Goal: Transaction & Acquisition: Purchase product/service

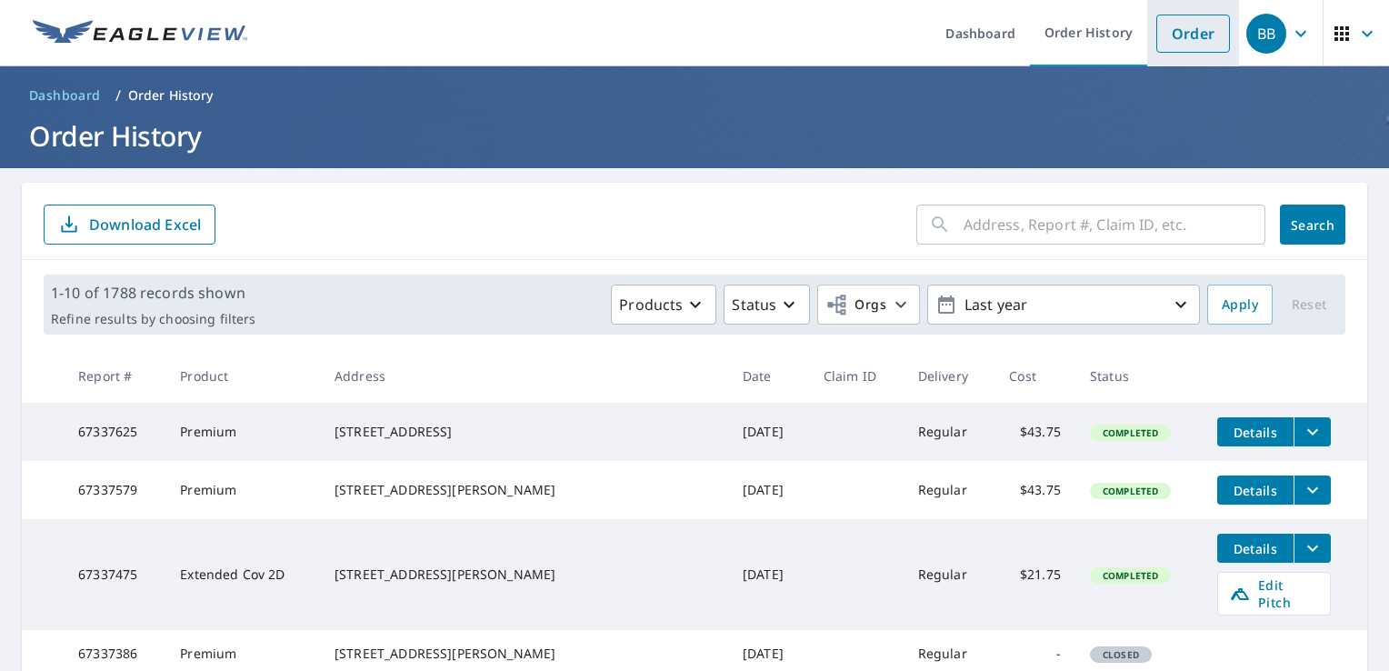
click at [1179, 36] on link "Order" at bounding box center [1194, 34] width 74 height 38
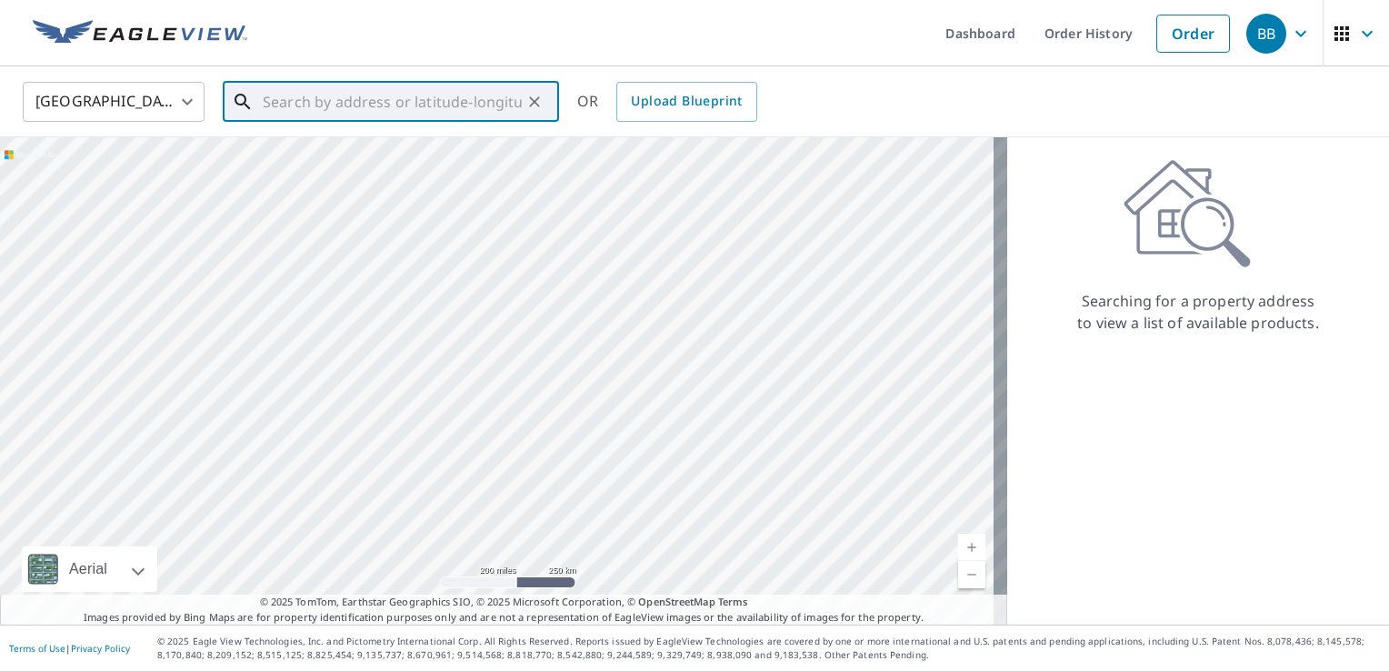
paste input "[STREET_ADDRESS][PERSON_NAME]"
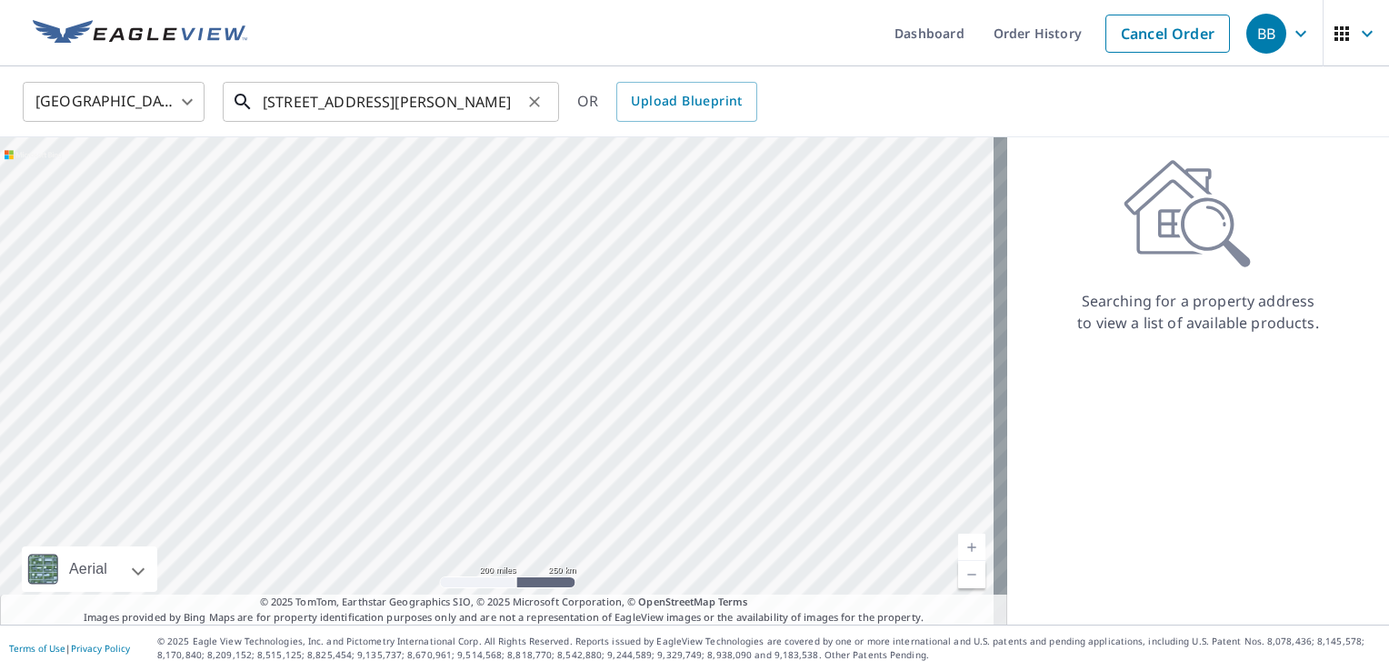
click at [446, 111] on input "[STREET_ADDRESS][PERSON_NAME]" at bounding box center [392, 101] width 259 height 51
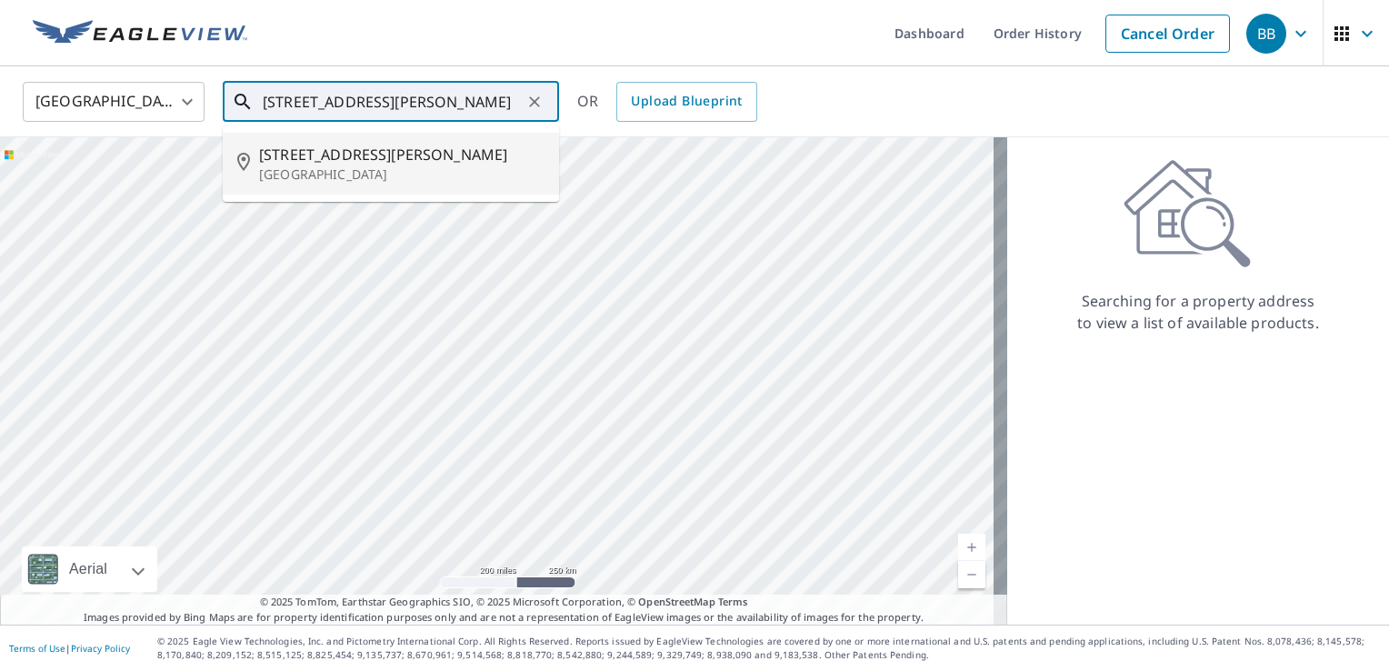
click at [378, 161] on span "[STREET_ADDRESS][PERSON_NAME]" at bounding box center [402, 155] width 286 height 22
type input "[STREET_ADDRESS][PERSON_NAME]"
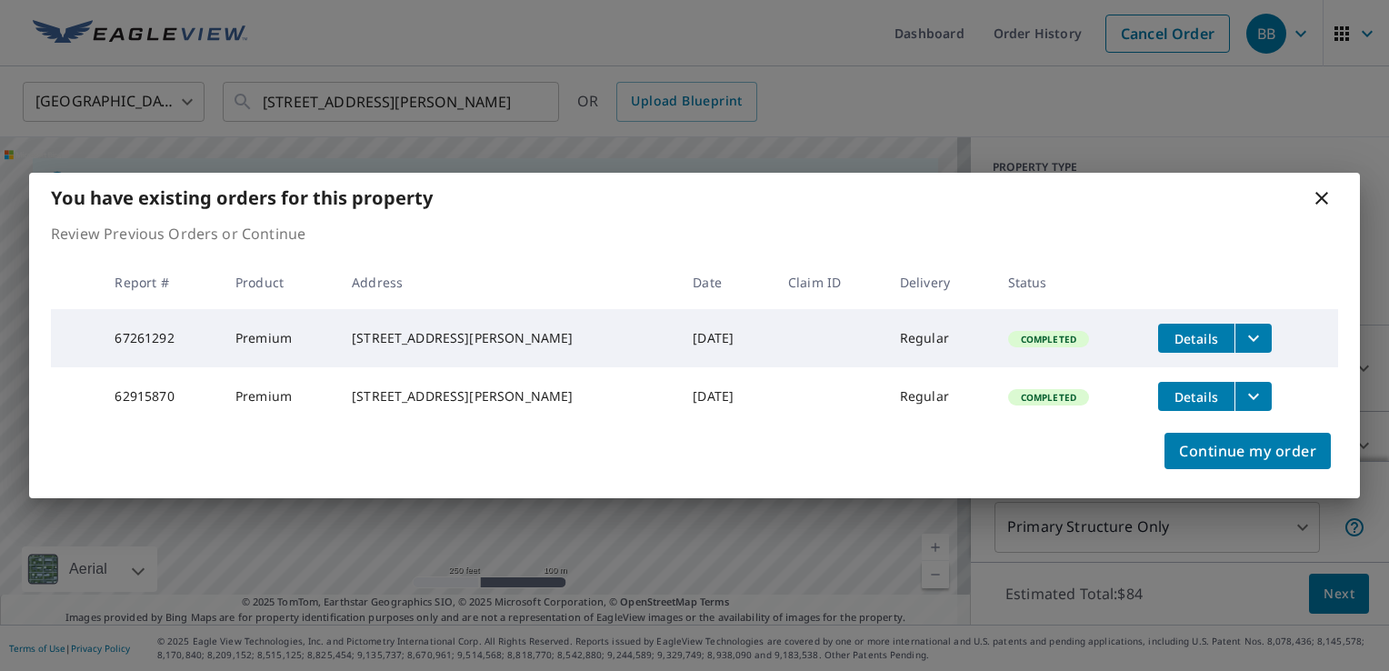
click at [1320, 192] on icon at bounding box center [1322, 198] width 22 height 22
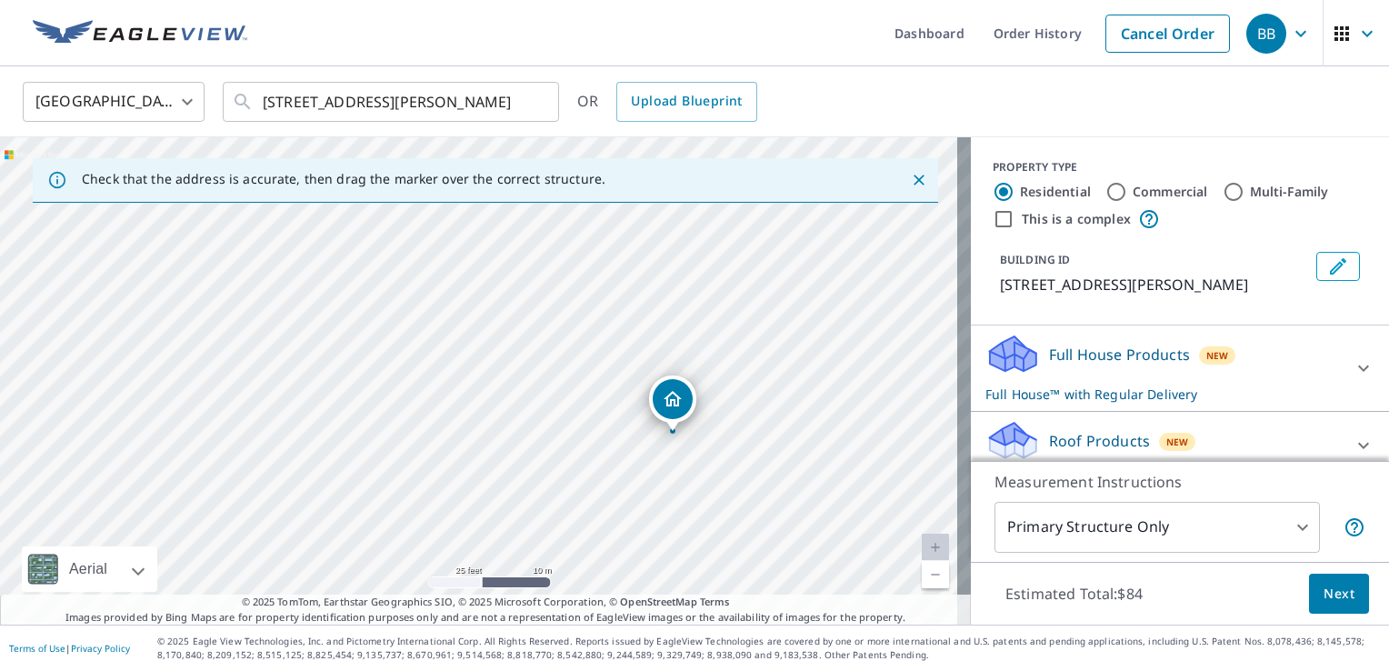
drag, startPoint x: 727, startPoint y: 452, endPoint x: 629, endPoint y: 403, distance: 109.8
click at [629, 403] on div "[STREET_ADDRESS][PERSON_NAME]" at bounding box center [485, 380] width 971 height 487
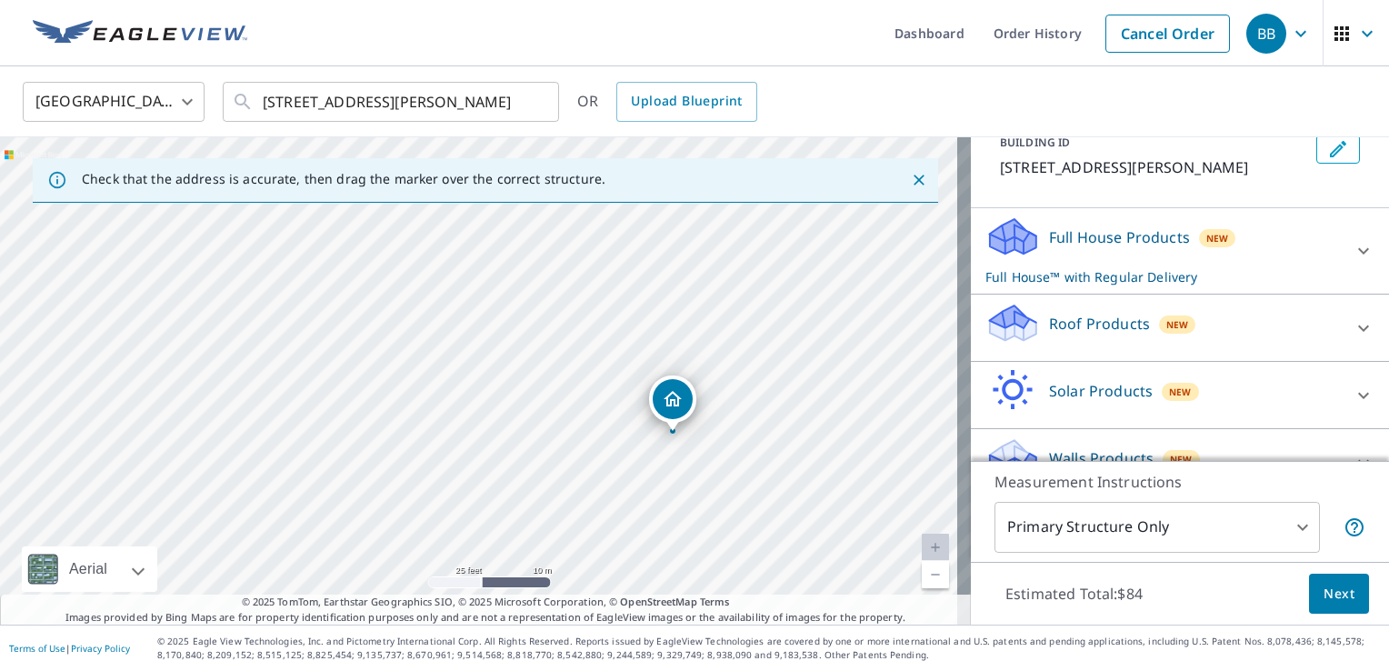
scroll to position [151, 0]
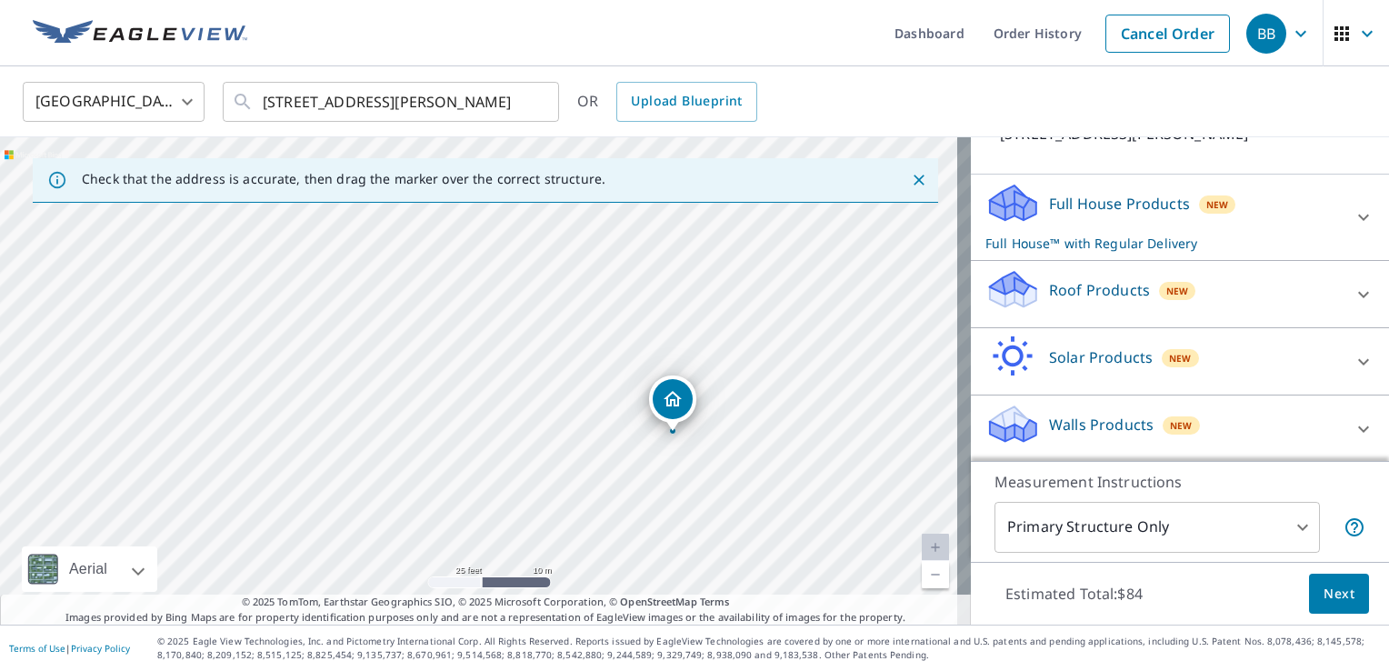
click at [1062, 288] on p "Roof Products" at bounding box center [1099, 290] width 101 height 22
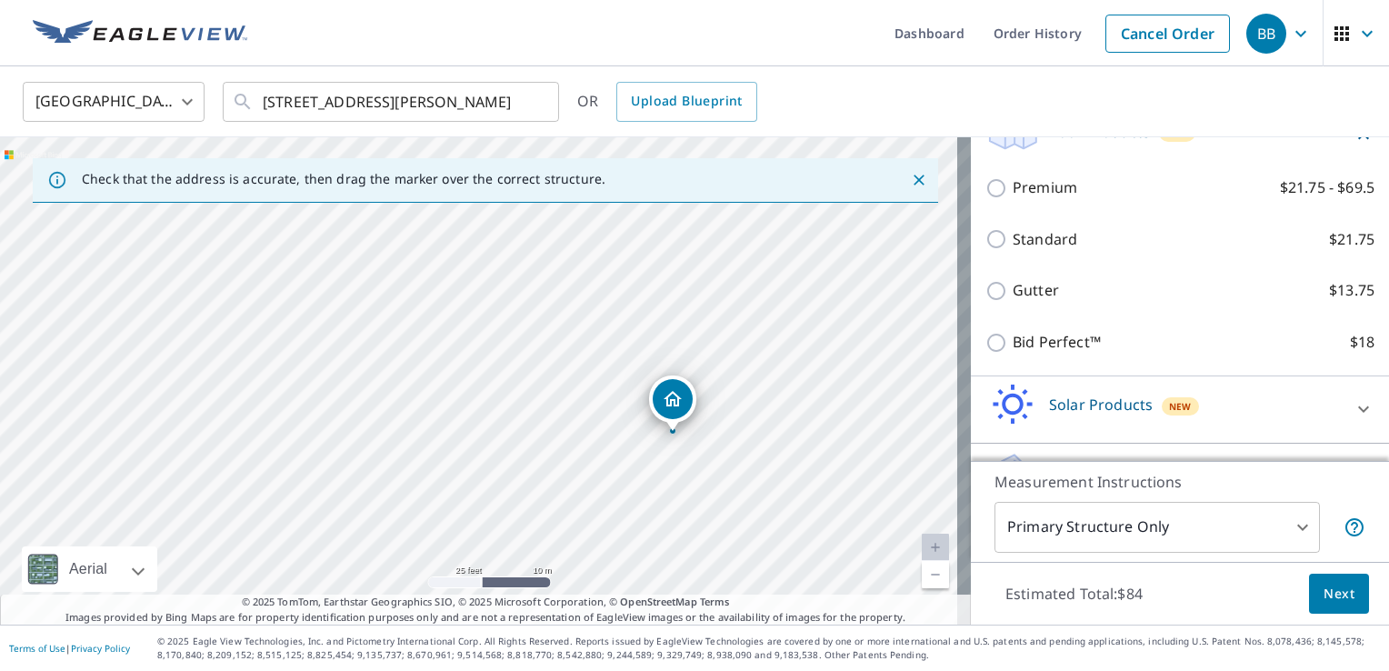
scroll to position [333, 0]
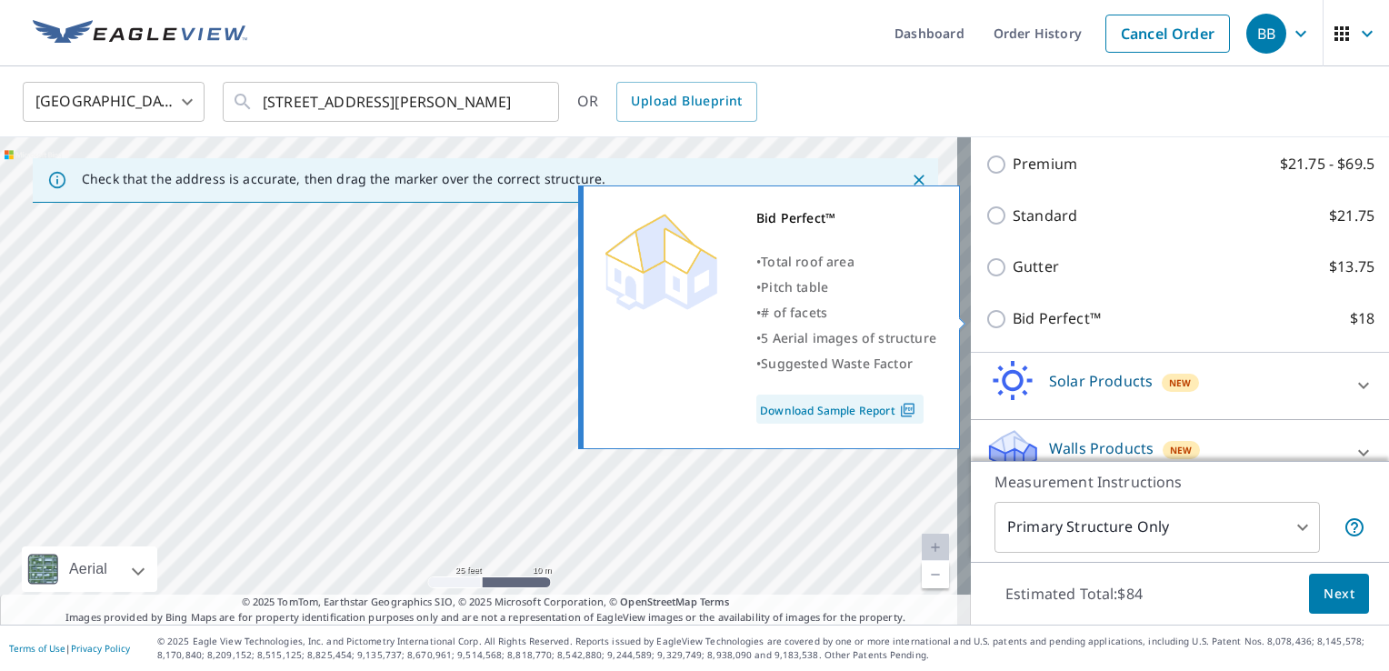
click at [986, 322] on input "Bid Perfect™ $18" at bounding box center [999, 319] width 27 height 22
checkbox input "true"
checkbox input "false"
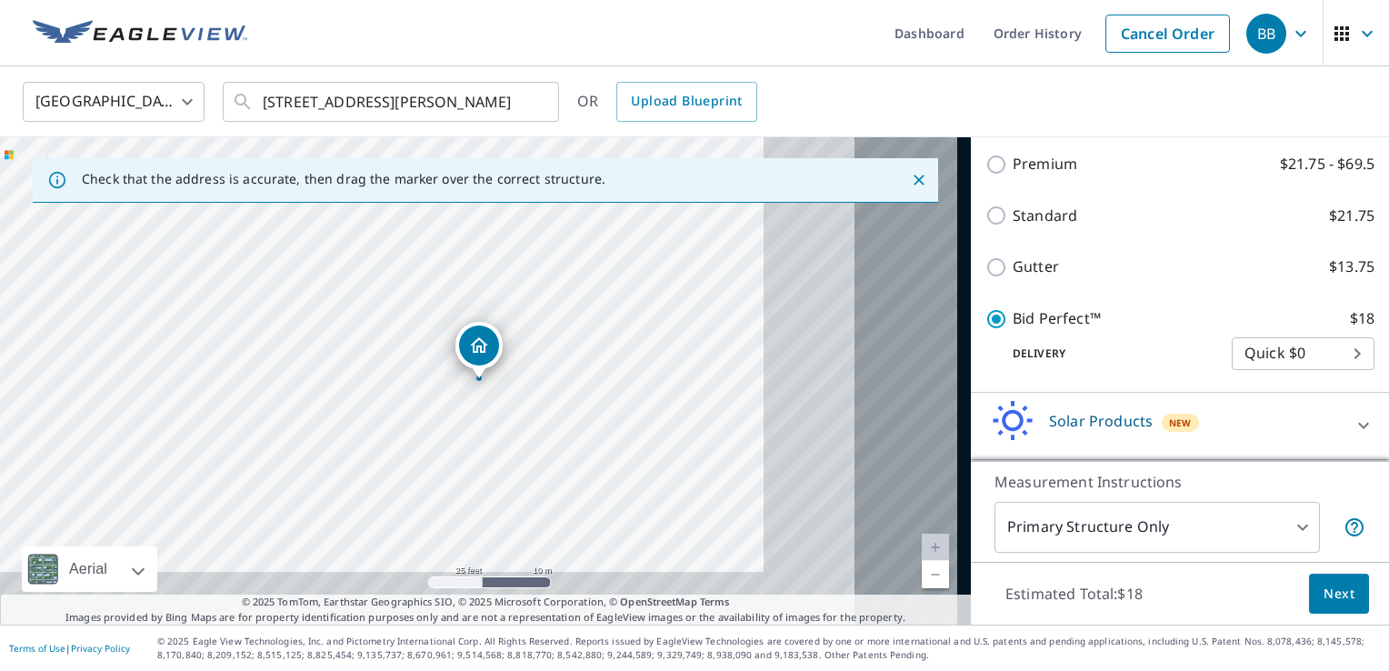
scroll to position [314, 0]
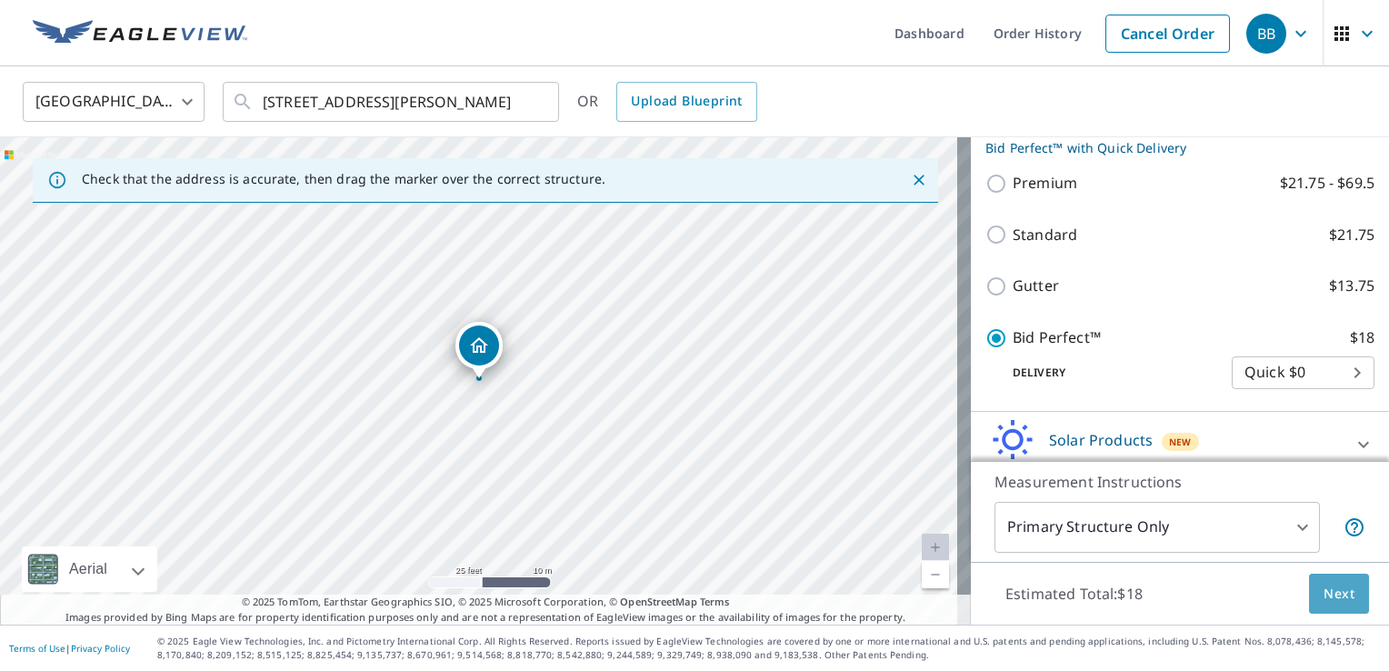
click at [1324, 600] on span "Next" at bounding box center [1339, 594] width 31 height 23
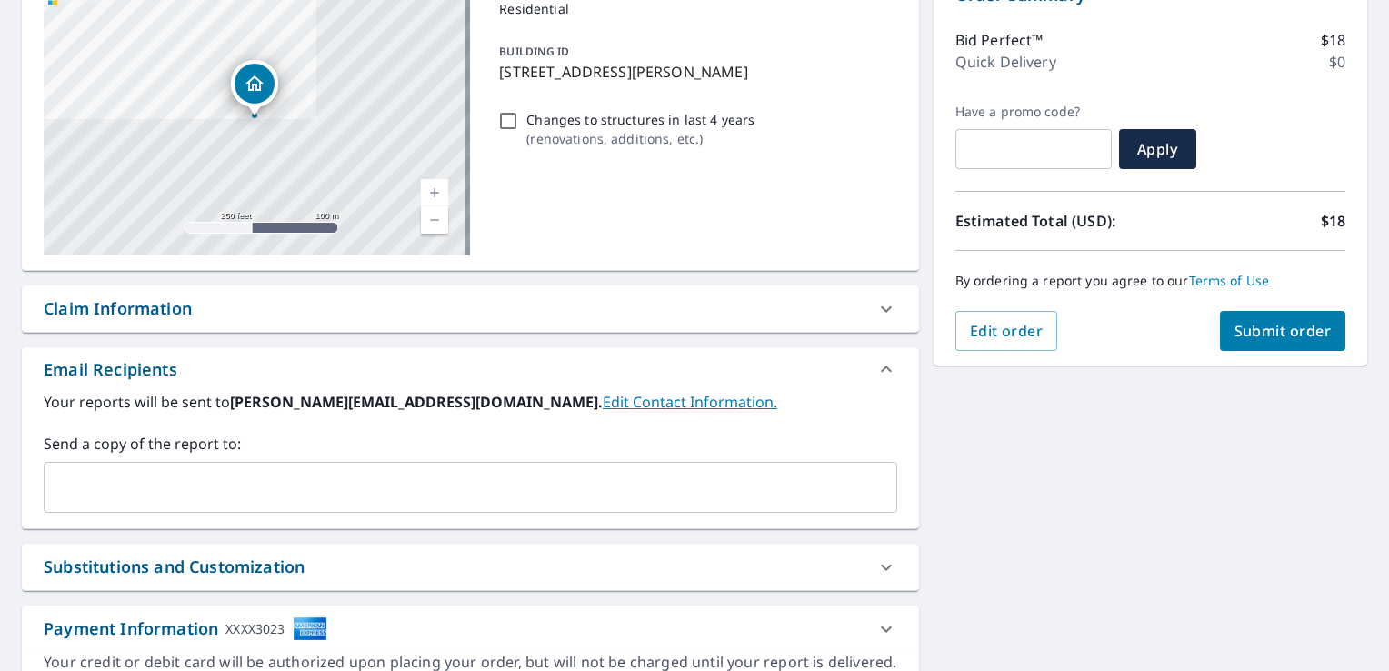
scroll to position [312, 0]
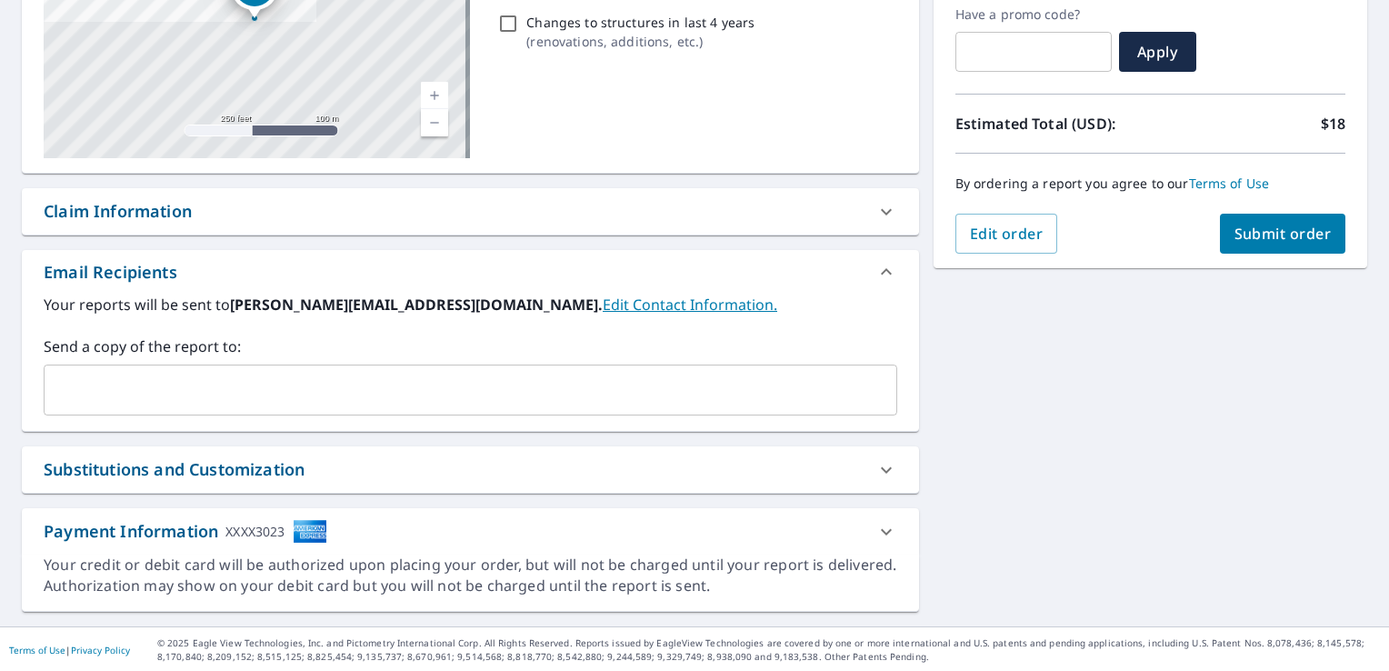
click at [133, 384] on input "text" at bounding box center [457, 390] width 810 height 35
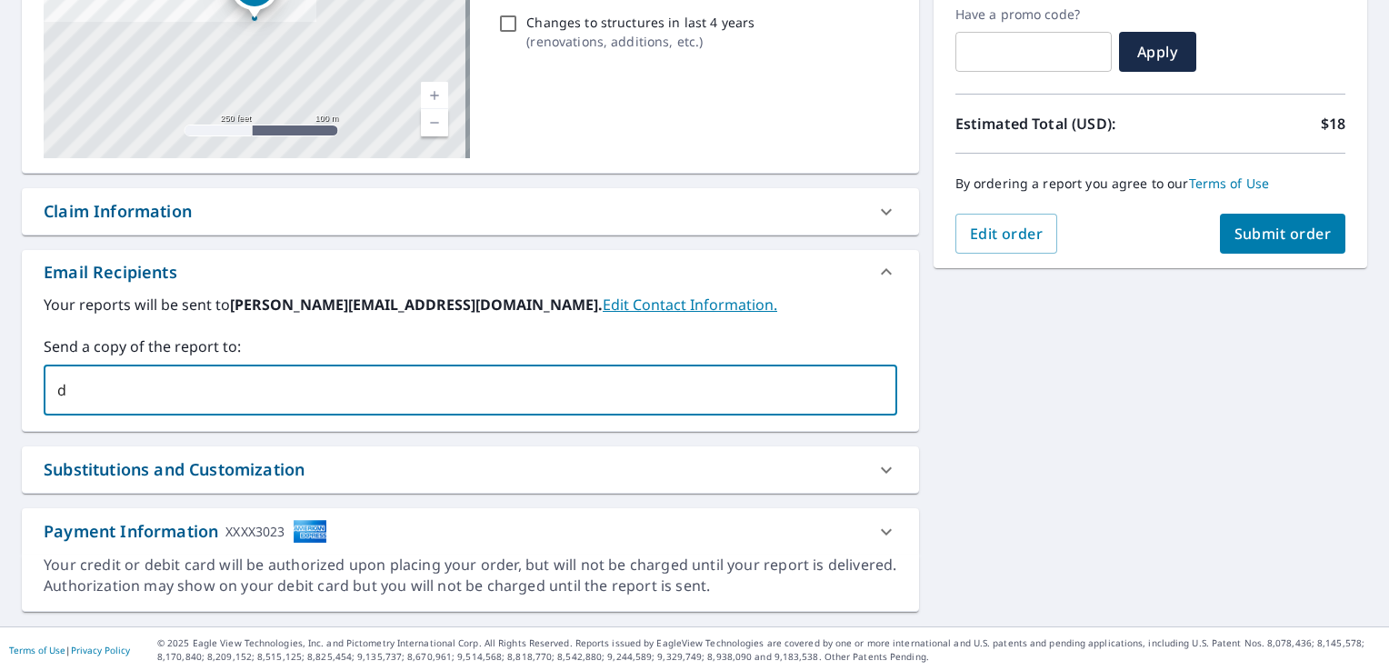
type input "d"
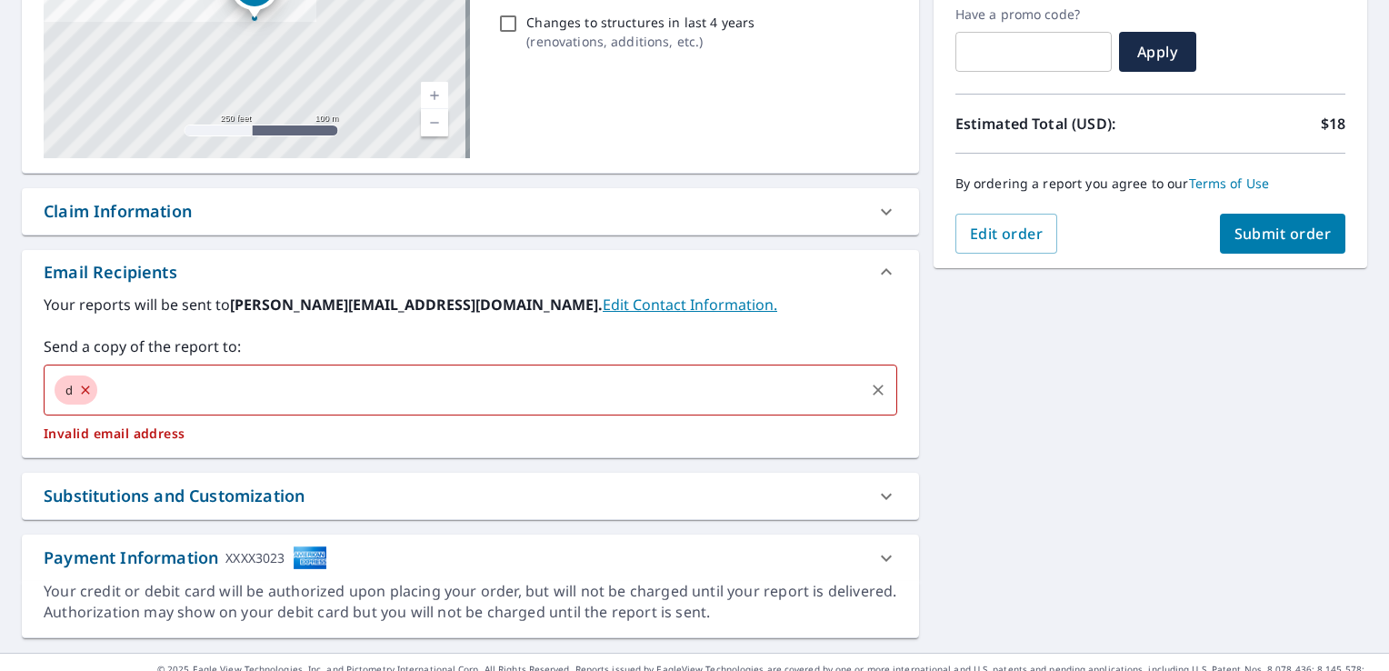
click at [186, 388] on input "text" at bounding box center [481, 390] width 762 height 35
click at [87, 392] on icon at bounding box center [85, 390] width 8 height 8
checkbox input "true"
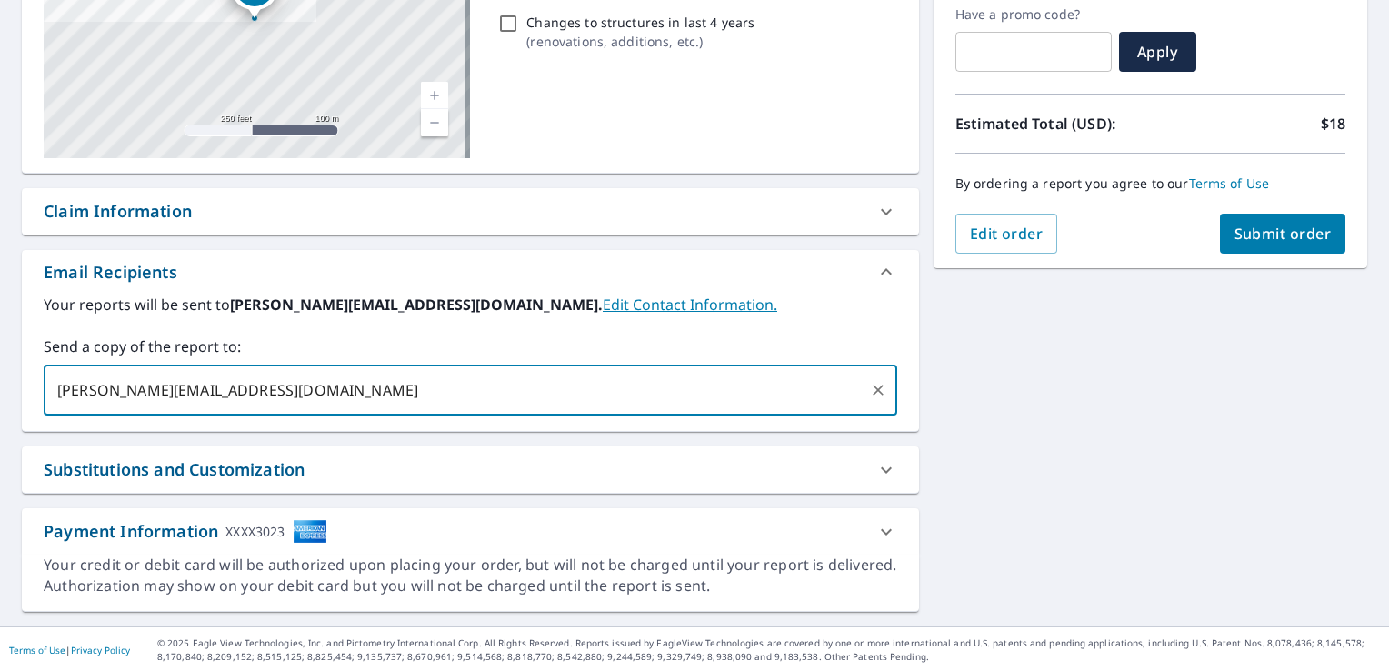
type input "[PERSON_NAME][EMAIL_ADDRESS][DOMAIN_NAME]"
click at [1258, 237] on span "Submit order" at bounding box center [1283, 234] width 97 height 20
checkbox input "true"
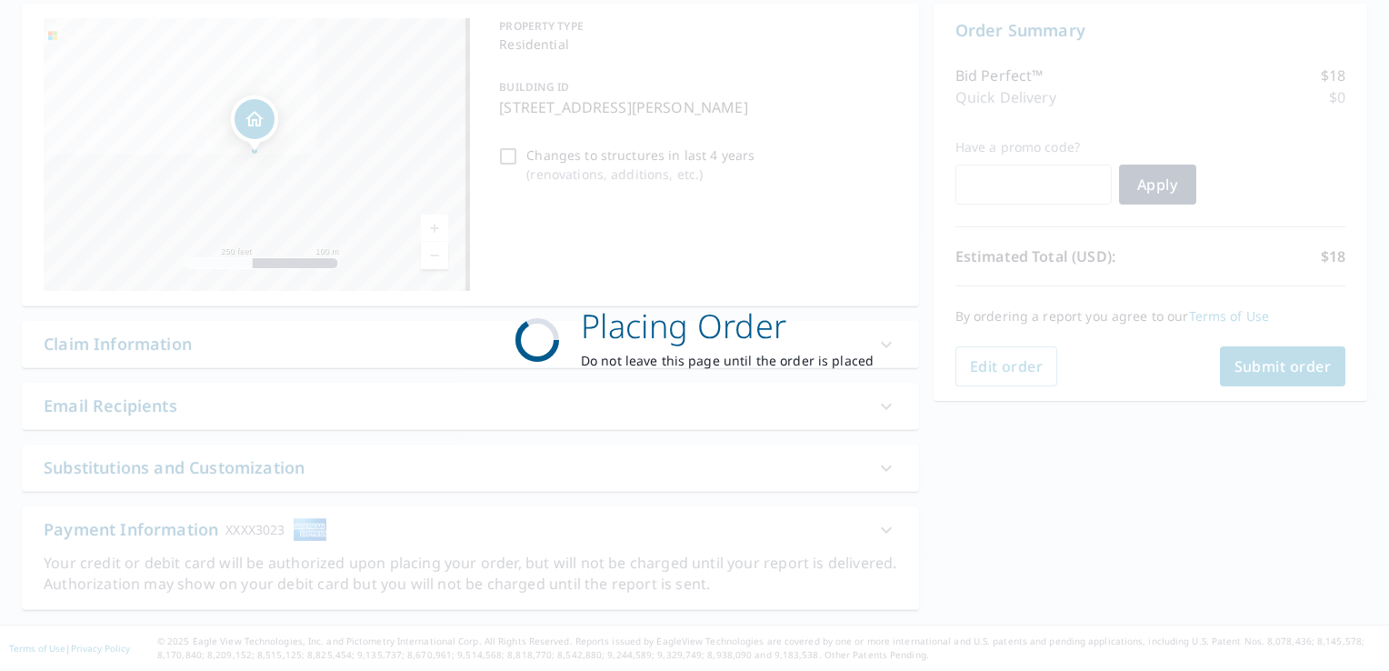
scroll to position [177, 0]
